Goal: Register for event/course

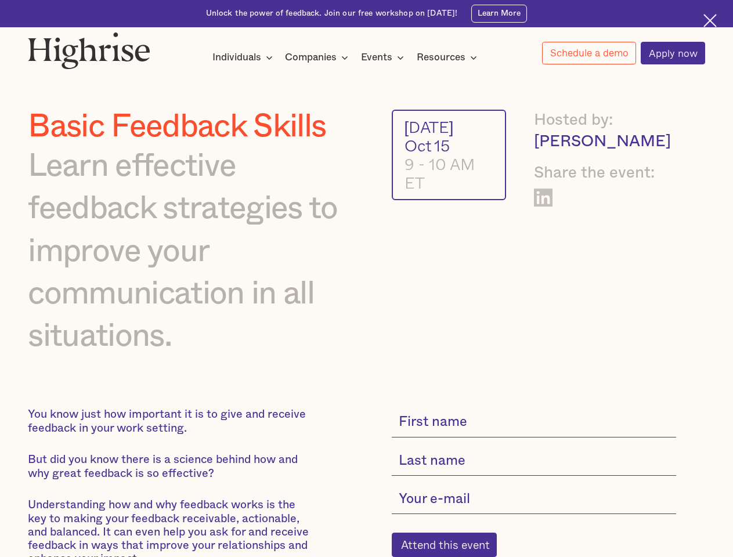
click at [243, 58] on div "Individuals" at bounding box center [237, 58] width 49 height 14
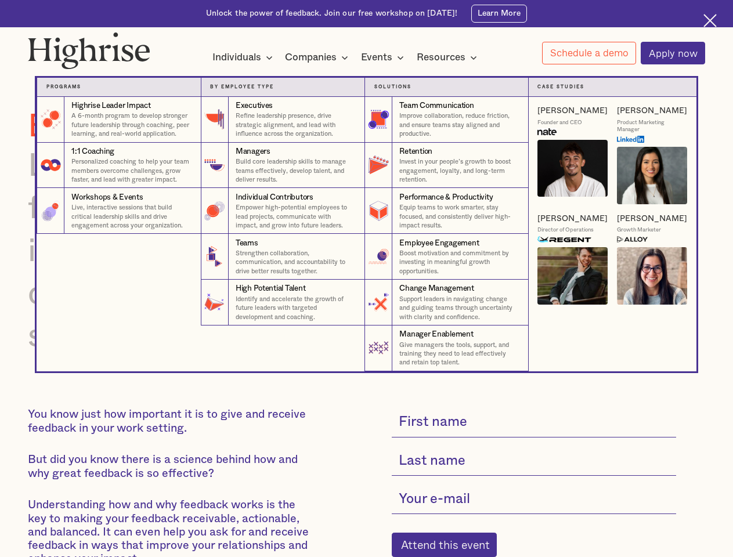
click at [319, 58] on div "Companies" at bounding box center [311, 58] width 52 height 14
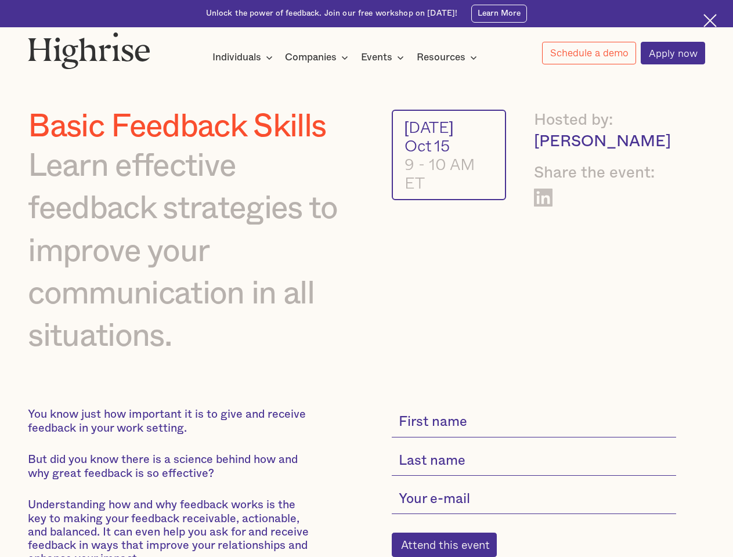
click at [386, 58] on div "Events" at bounding box center [376, 58] width 31 height 14
click at [451, 58] on div "Resources" at bounding box center [441, 58] width 49 height 14
click at [589, 53] on link "Schedule a demo" at bounding box center [589, 53] width 94 height 23
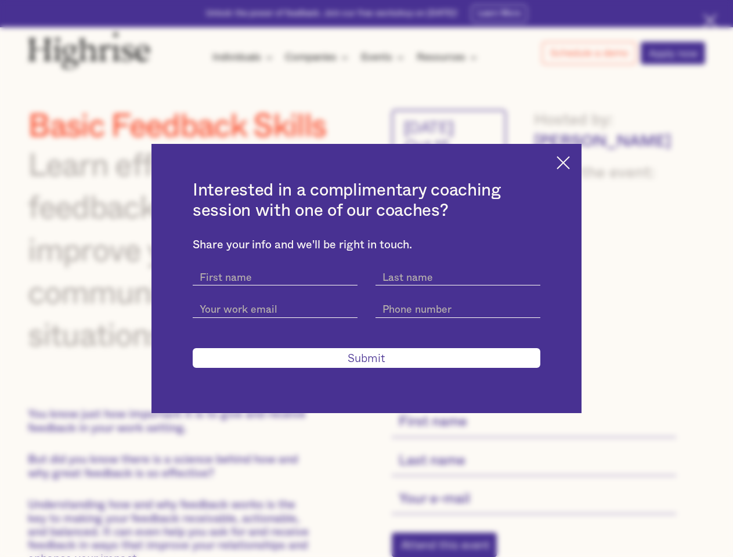
click at [451, 549] on div "Interested in a complimentary coaching session with one of our coaches? Share y…" at bounding box center [366, 278] width 733 height 557
